Goal: Information Seeking & Learning: Learn about a topic

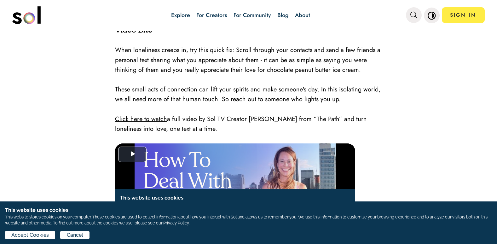
scroll to position [1880, 0]
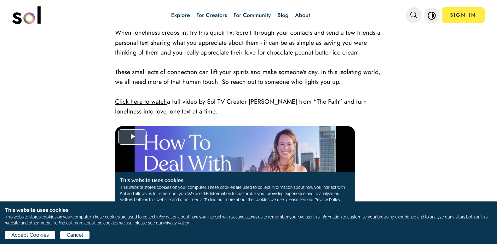
click at [132, 137] on span "Video Player" at bounding box center [132, 137] width 0 height 0
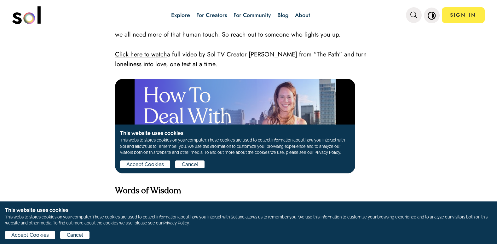
scroll to position [1914, 0]
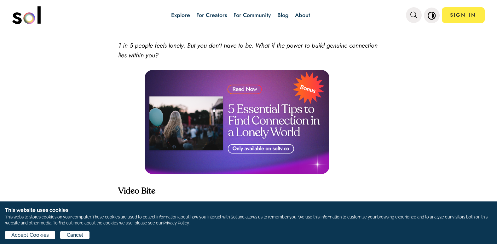
scroll to position [935, 0]
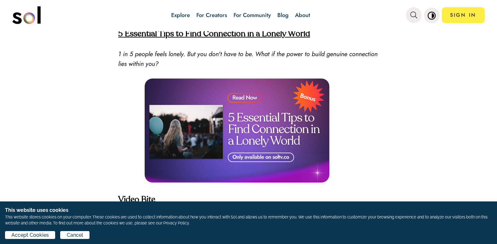
click at [236, 96] on img at bounding box center [237, 131] width 185 height 104
click at [257, 116] on img at bounding box center [237, 131] width 185 height 104
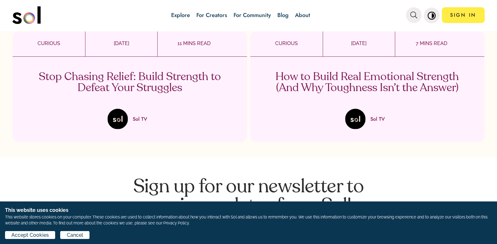
scroll to position [1807, 0]
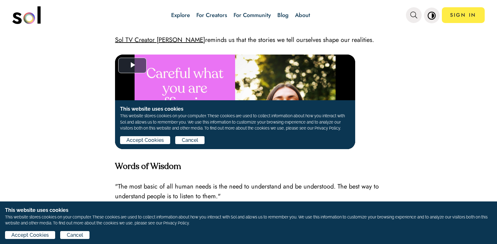
scroll to position [1051, 0]
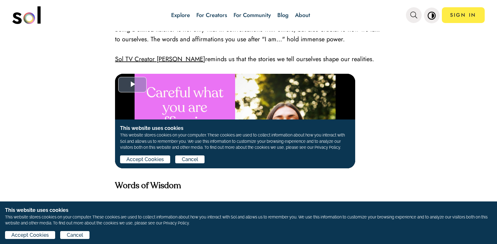
click at [132, 85] on span "Video Player" at bounding box center [132, 85] width 0 height 0
click at [284, 126] on video "Video Player" at bounding box center [235, 130] width 240 height 113
click at [166, 126] on video "Video Player" at bounding box center [235, 130] width 240 height 113
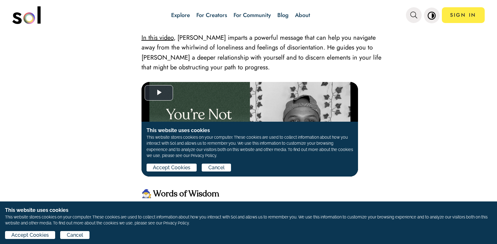
scroll to position [1026, 0]
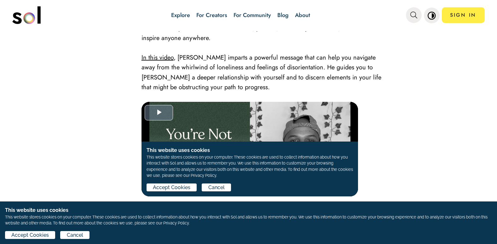
click at [159, 113] on span "Video Player" at bounding box center [159, 113] width 0 height 0
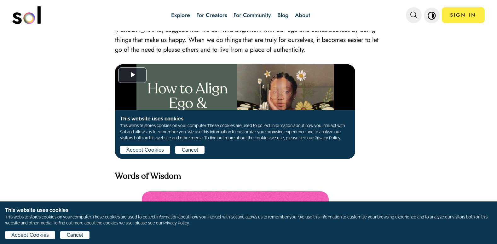
scroll to position [1233, 0]
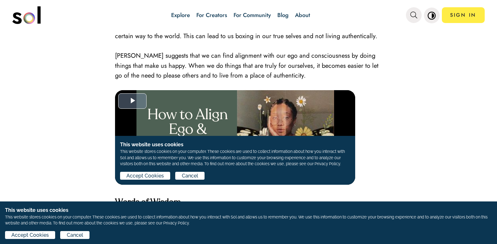
click at [132, 101] on span "Video Player" at bounding box center [132, 101] width 0 height 0
